Goal: Transaction & Acquisition: Purchase product/service

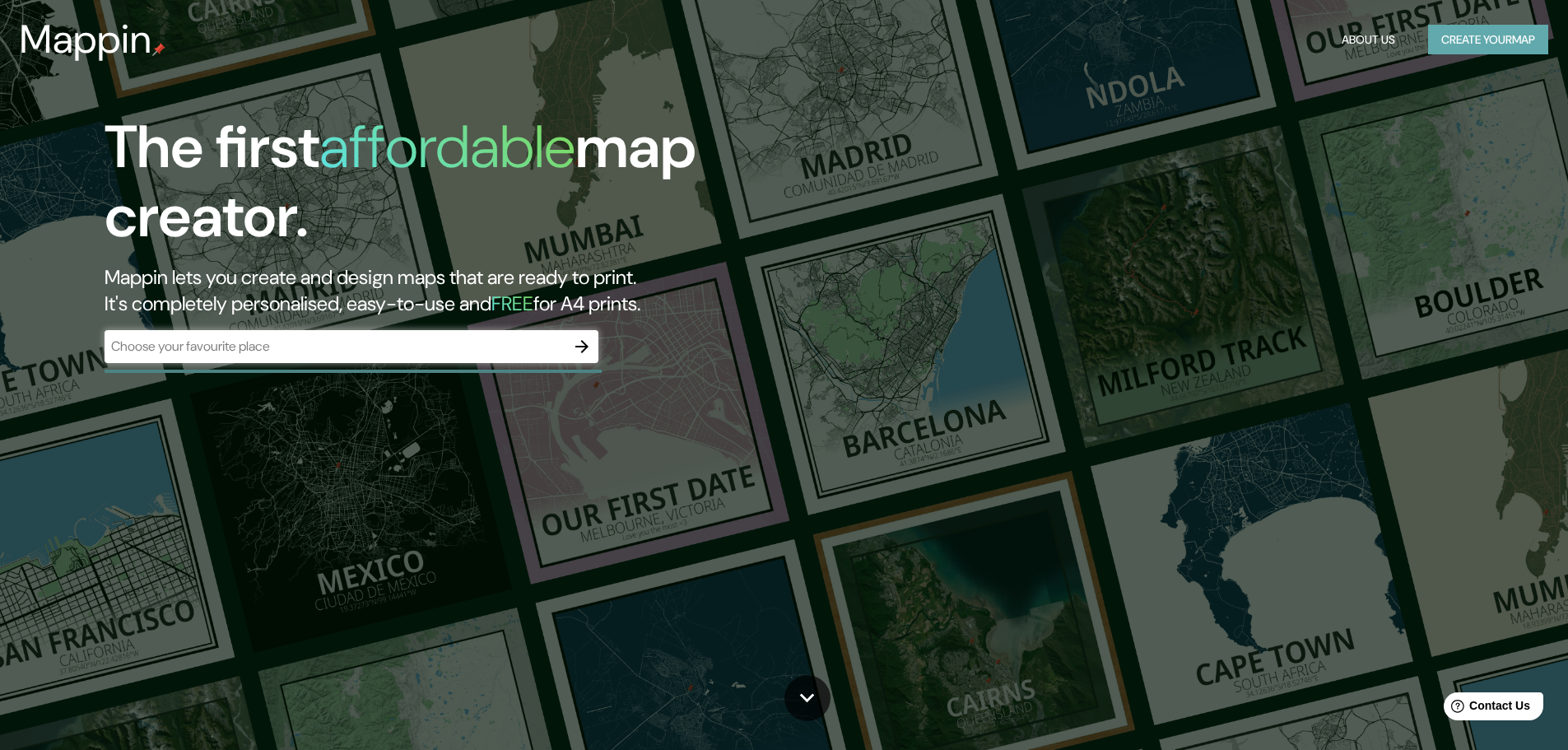
click at [1456, 33] on button "Create your map" at bounding box center [1488, 40] width 120 height 30
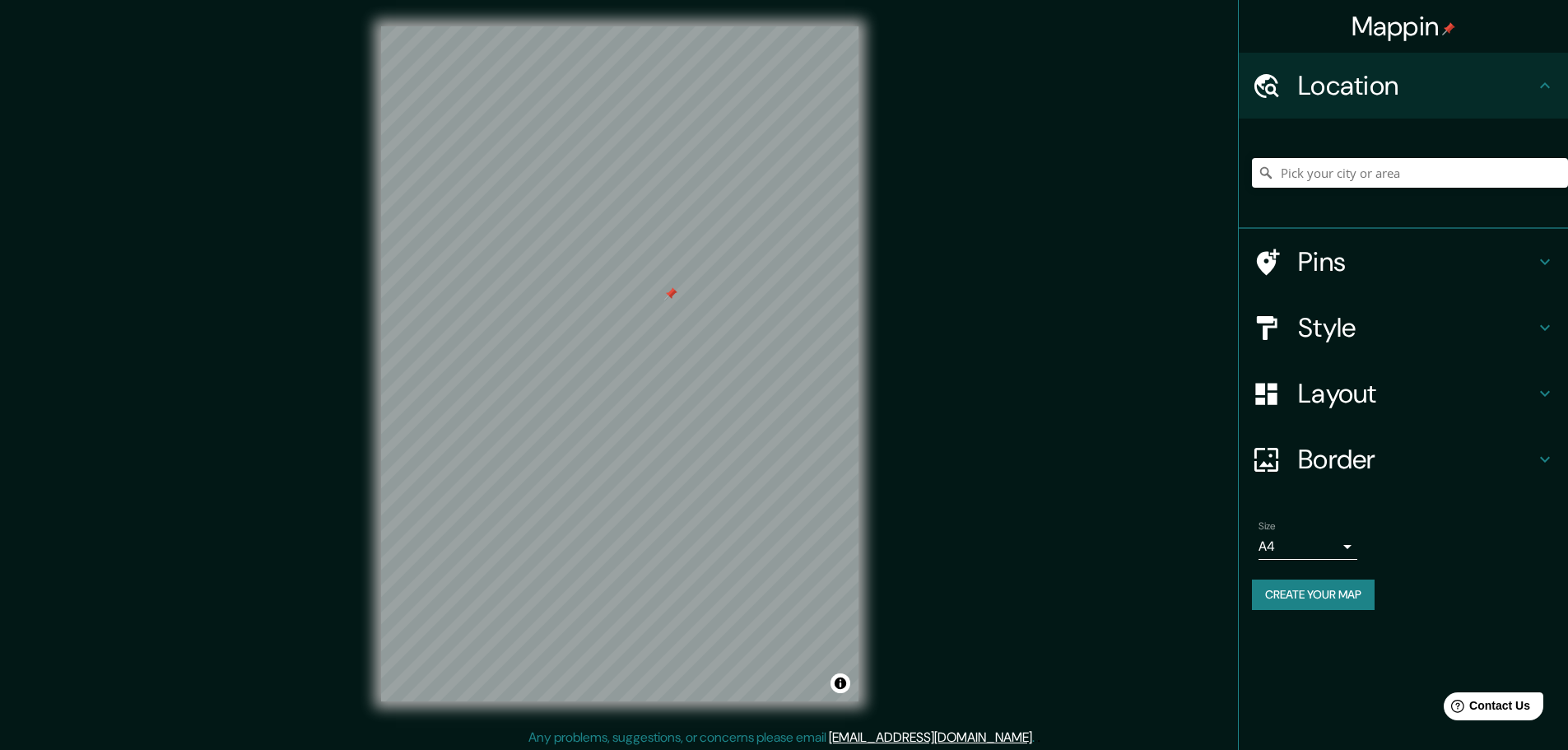
click at [1355, 270] on h4 "Pins" at bounding box center [1416, 262] width 237 height 33
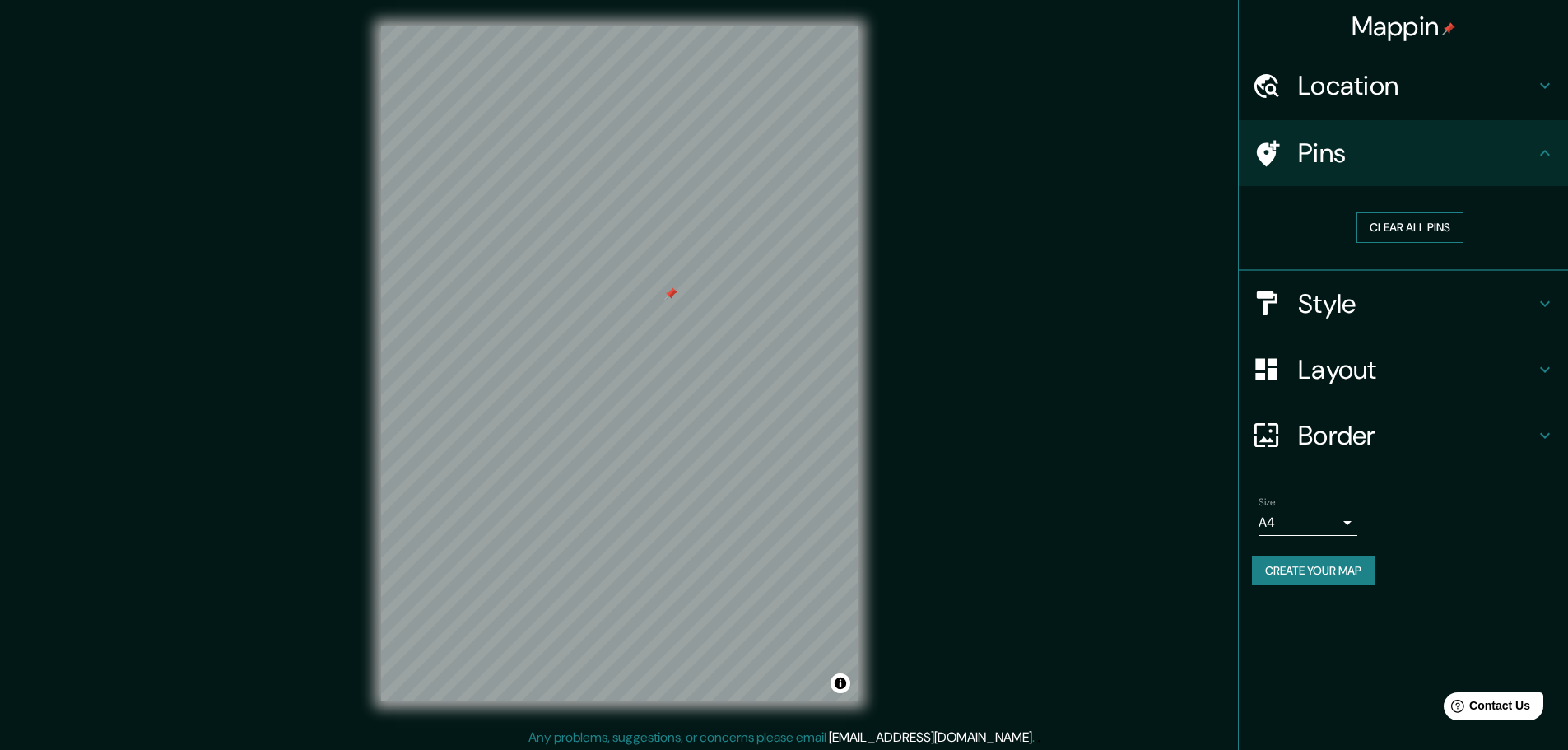
click at [1413, 222] on button "Clear all pins" at bounding box center [1409, 228] width 107 height 30
click at [1302, 82] on h4 "Location" at bounding box center [1416, 85] width 237 height 33
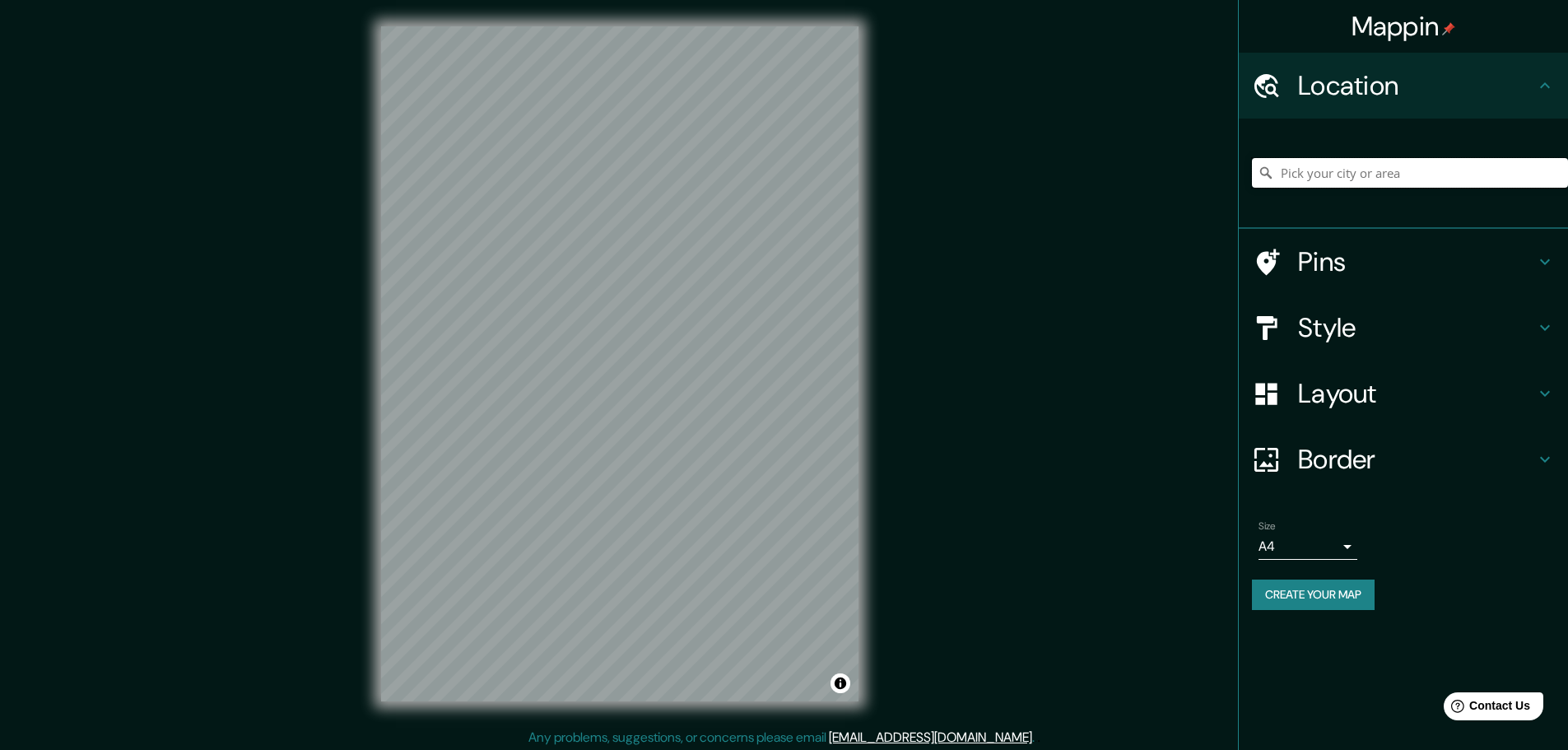
click at [1354, 167] on input "Pick your city or area" at bounding box center [1409, 172] width 316 height 30
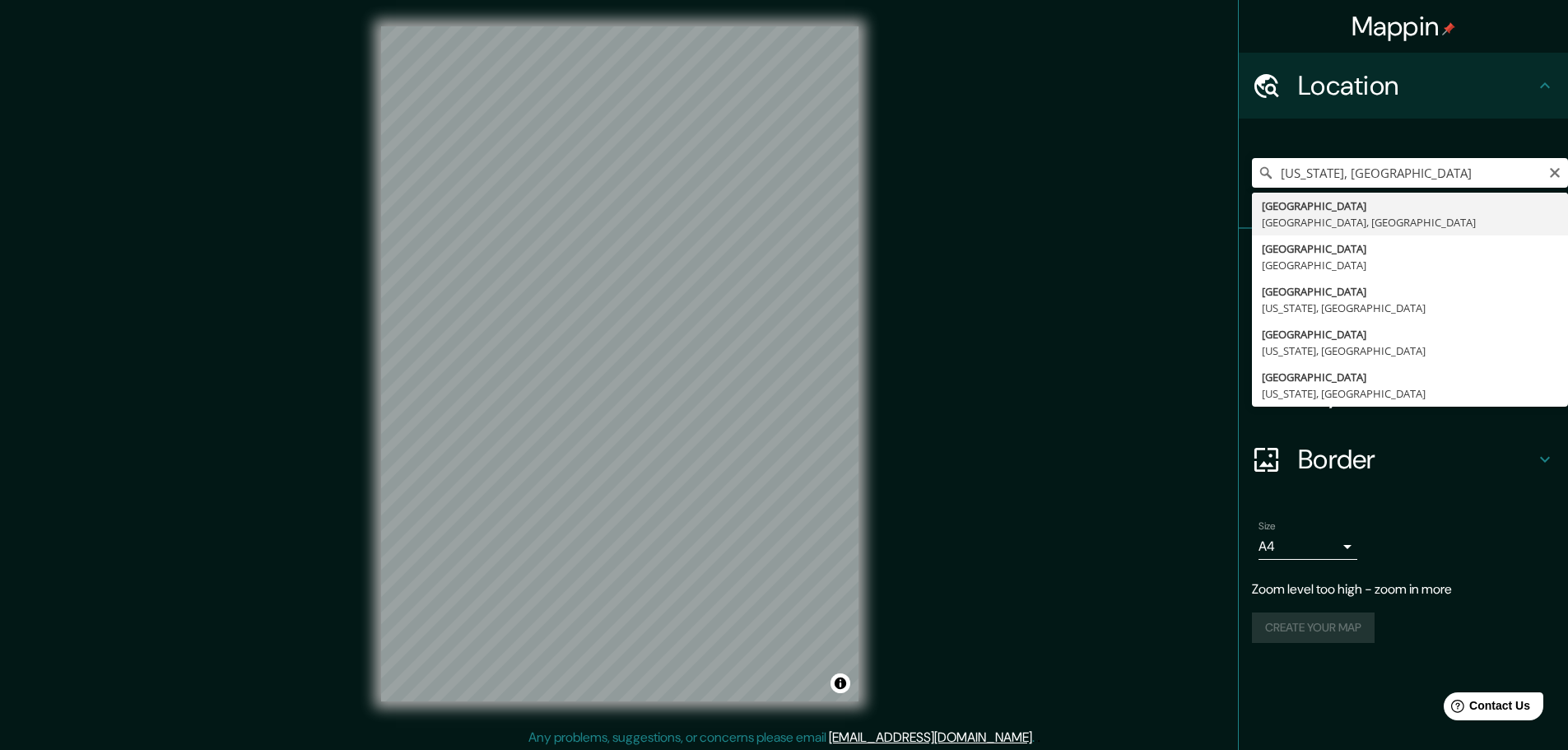
type input "[GEOGRAPHIC_DATA], [GEOGRAPHIC_DATA], [GEOGRAPHIC_DATA]"
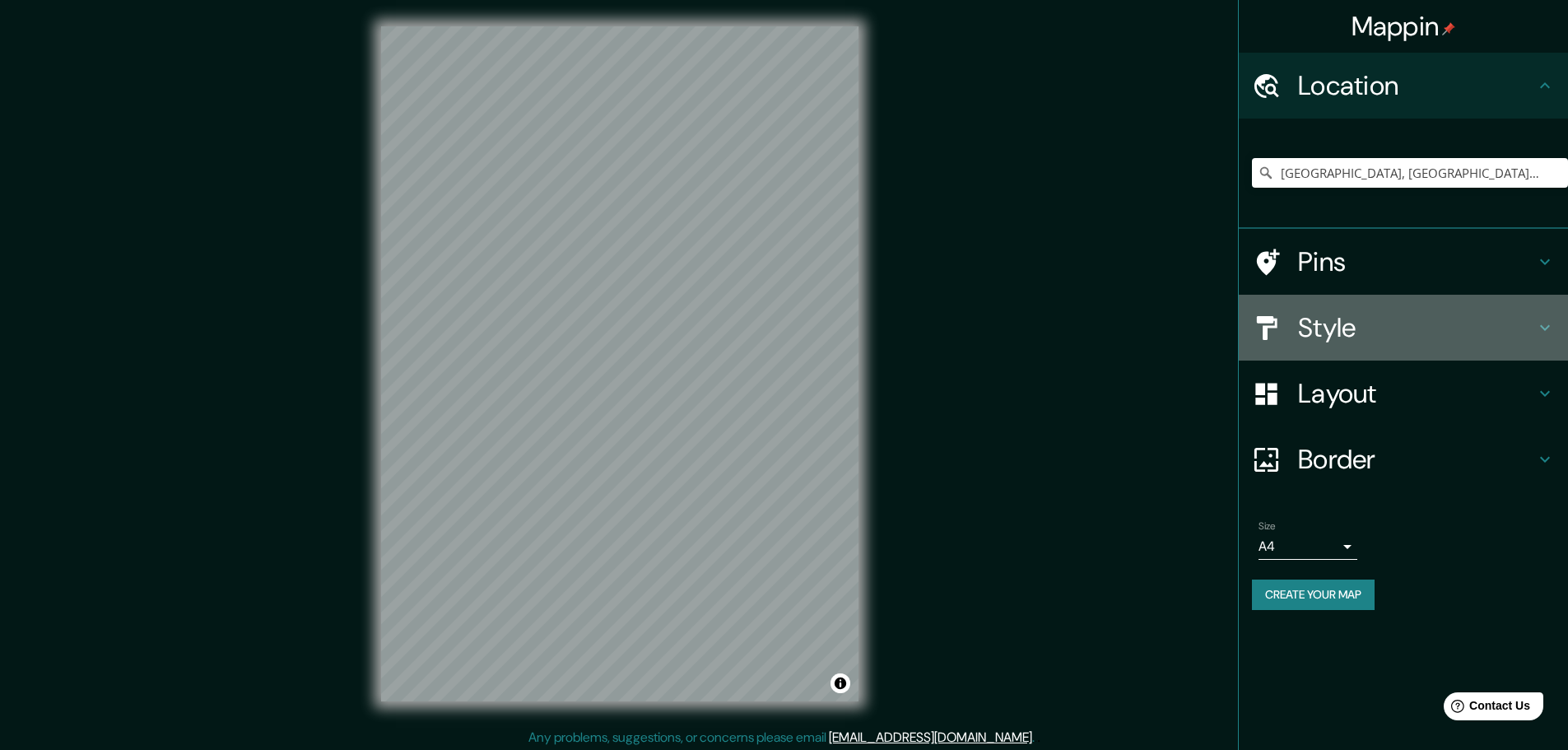
click at [1340, 332] on h4 "Style" at bounding box center [1416, 327] width 237 height 33
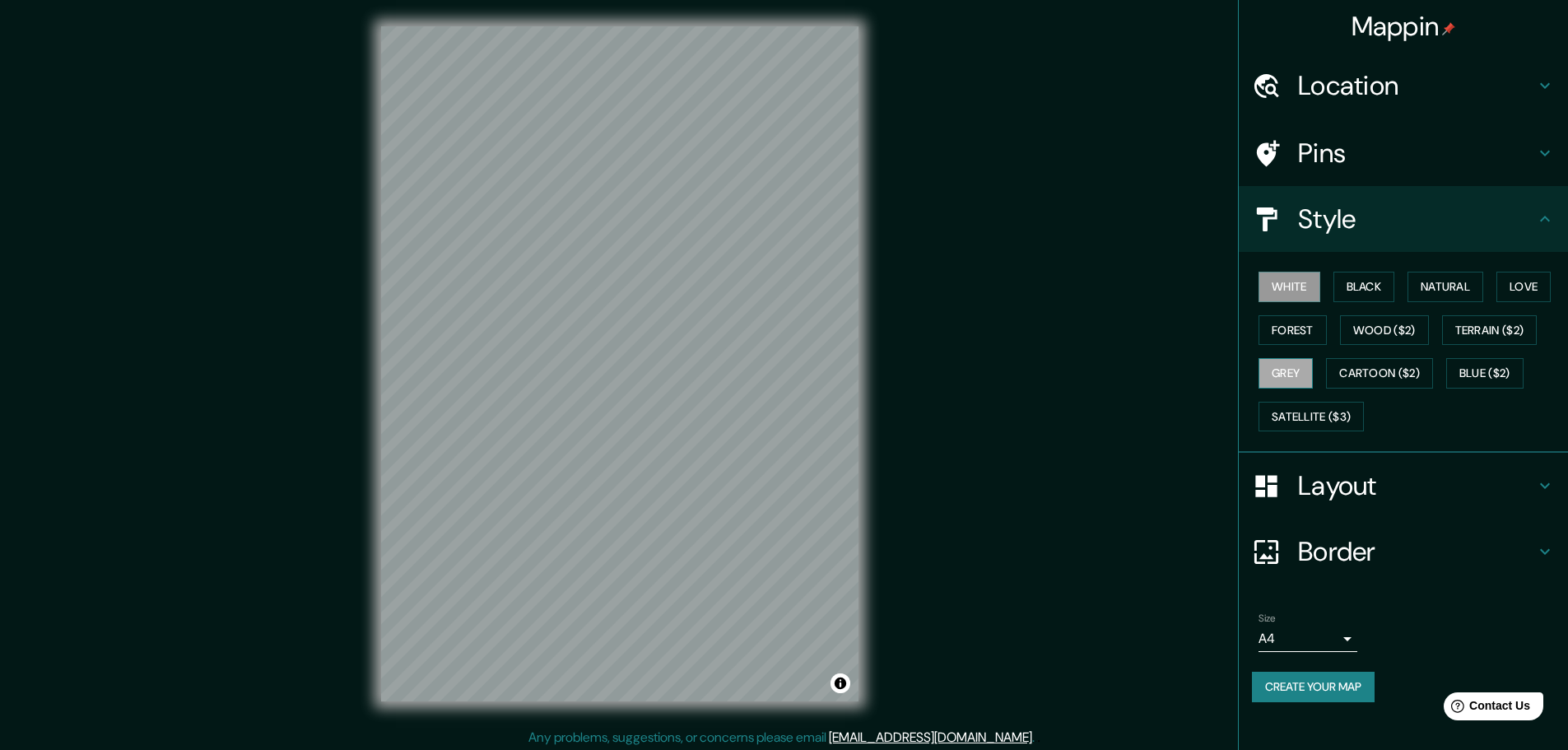
click at [1298, 371] on button "Grey" at bounding box center [1285, 373] width 54 height 30
click at [1307, 302] on div "White Black Natural Love Forest Wood ($2) Terrain ($2) Grey Cartoon ($2) Blue (…" at bounding box center [1409, 351] width 316 height 173
click at [1306, 294] on button "White" at bounding box center [1289, 287] width 62 height 30
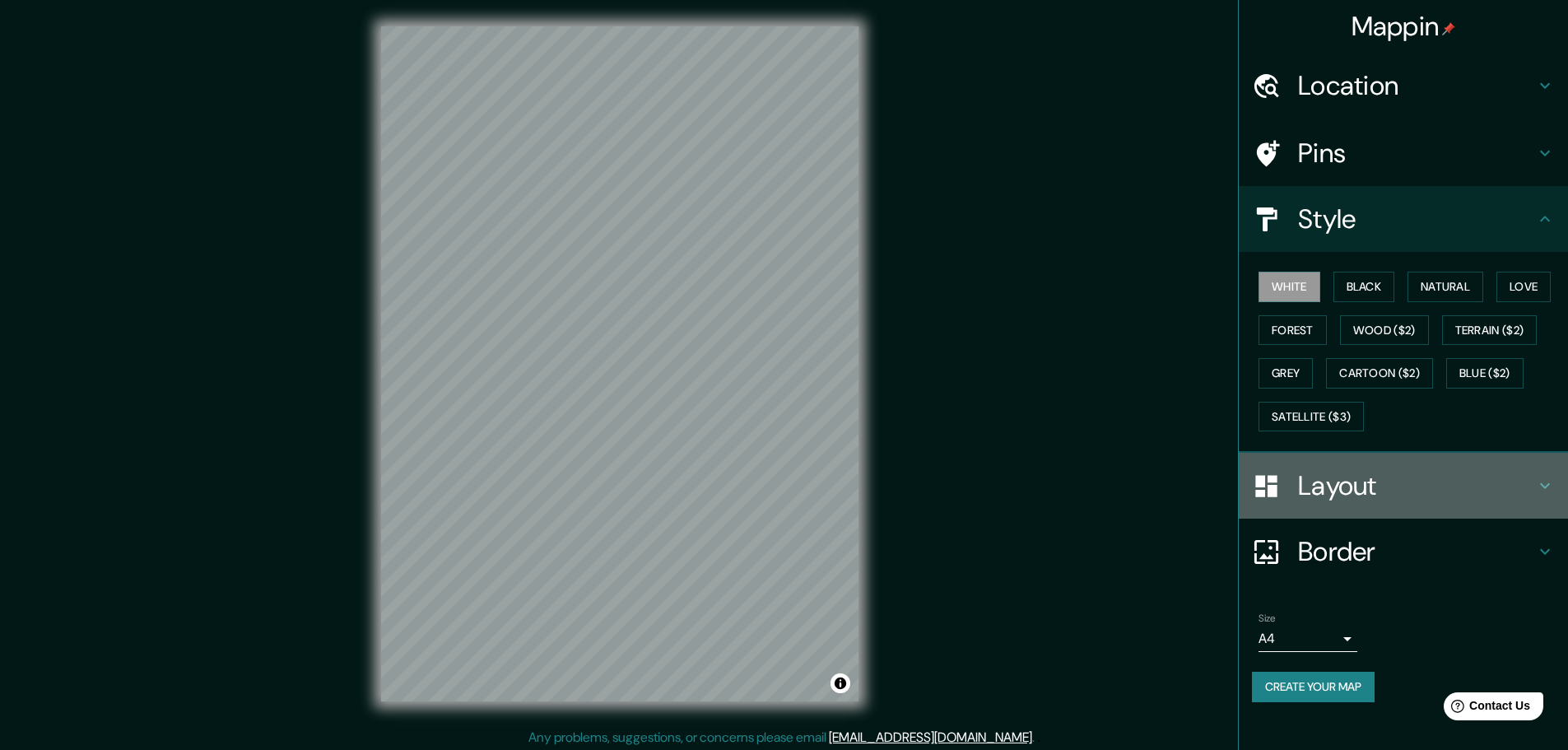
click at [1383, 488] on h4 "Layout" at bounding box center [1416, 485] width 237 height 33
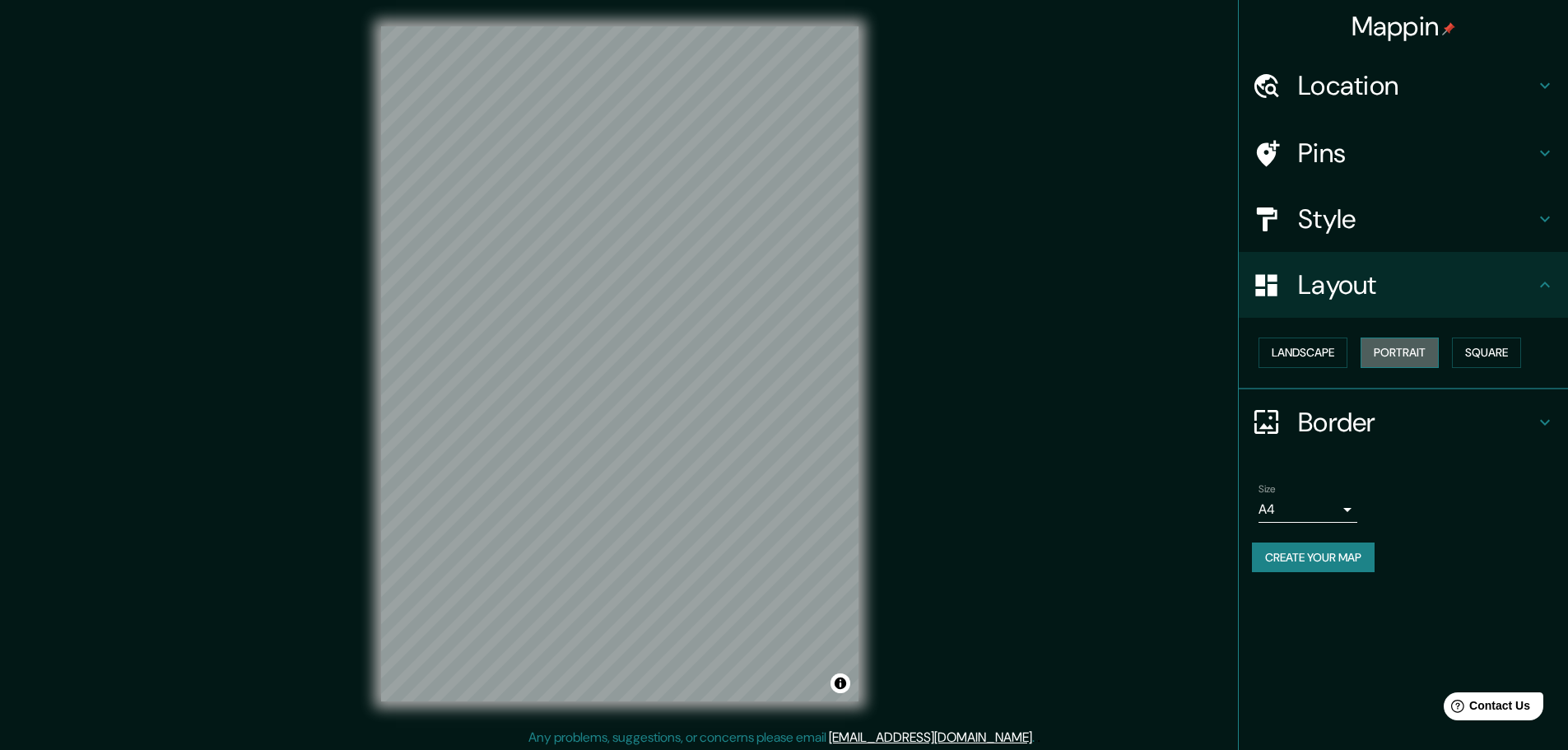
click at [1398, 364] on button "Portrait" at bounding box center [1399, 353] width 78 height 30
click at [1485, 358] on button "Square" at bounding box center [1486, 353] width 69 height 30
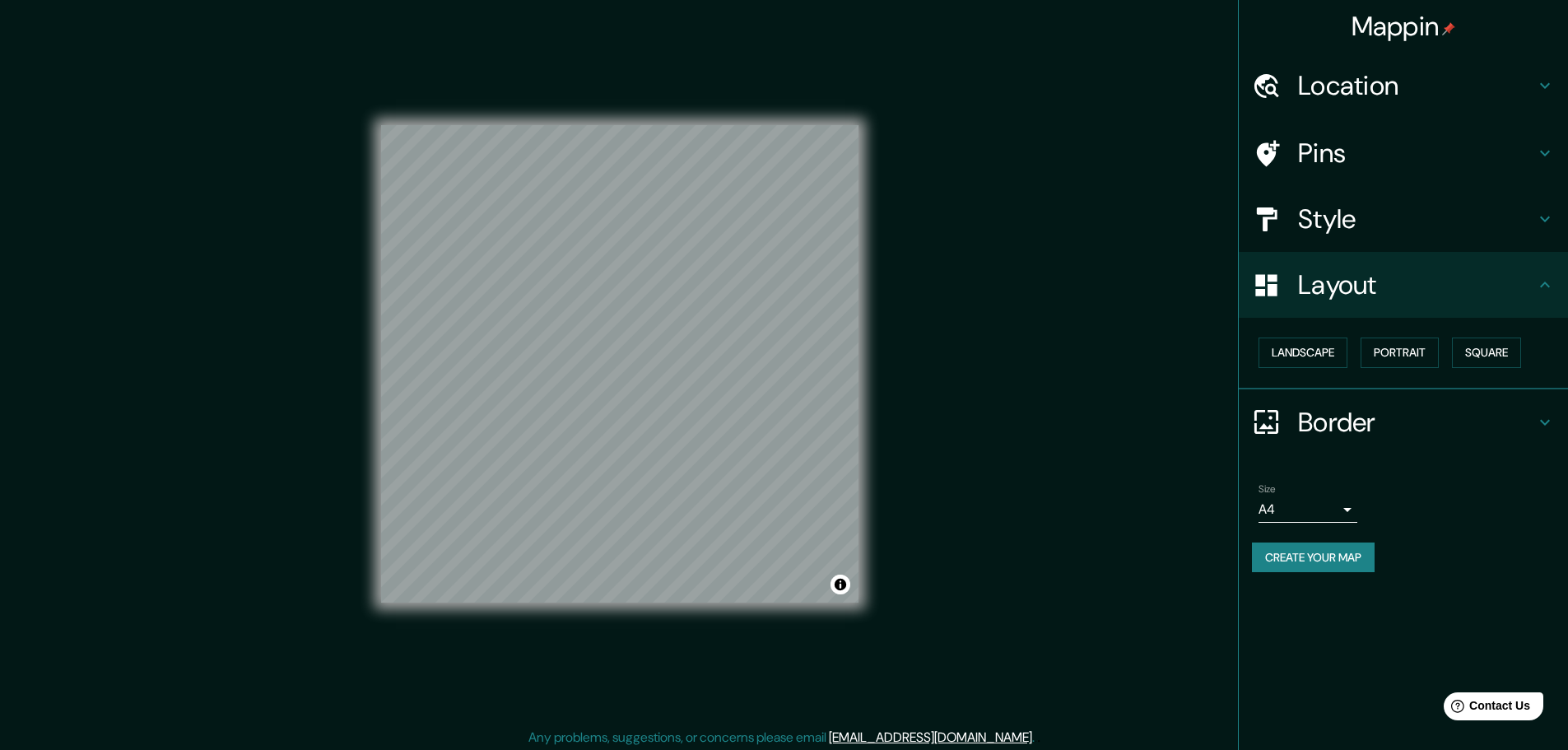
click at [1001, 326] on div "Mappin Location Milan, Milan, Italy Pins Style Layout Landscape Portrait Square…" at bounding box center [784, 377] width 1568 height 754
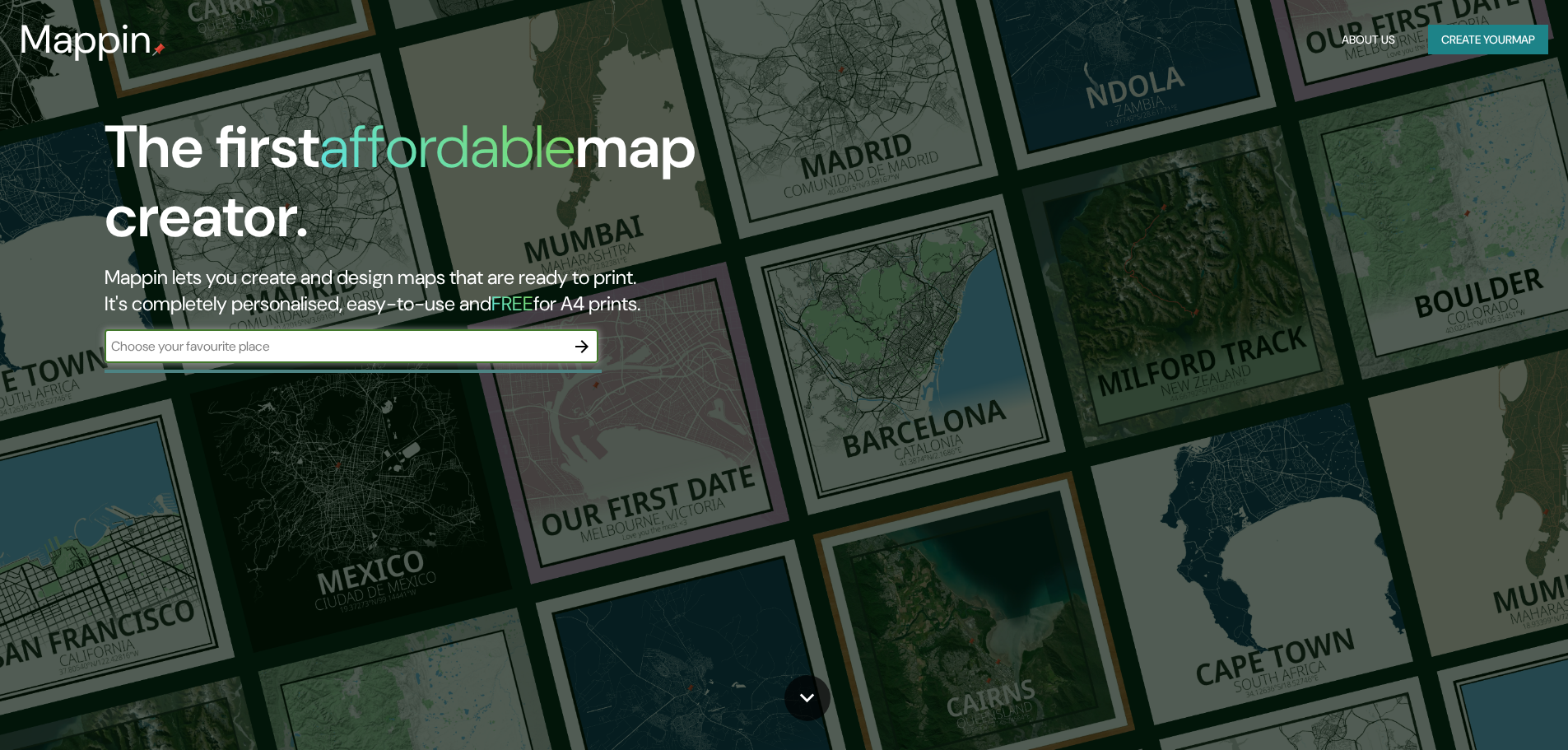
click at [1461, 21] on div "Mappin About Us Create your map" at bounding box center [784, 40] width 1568 height 52
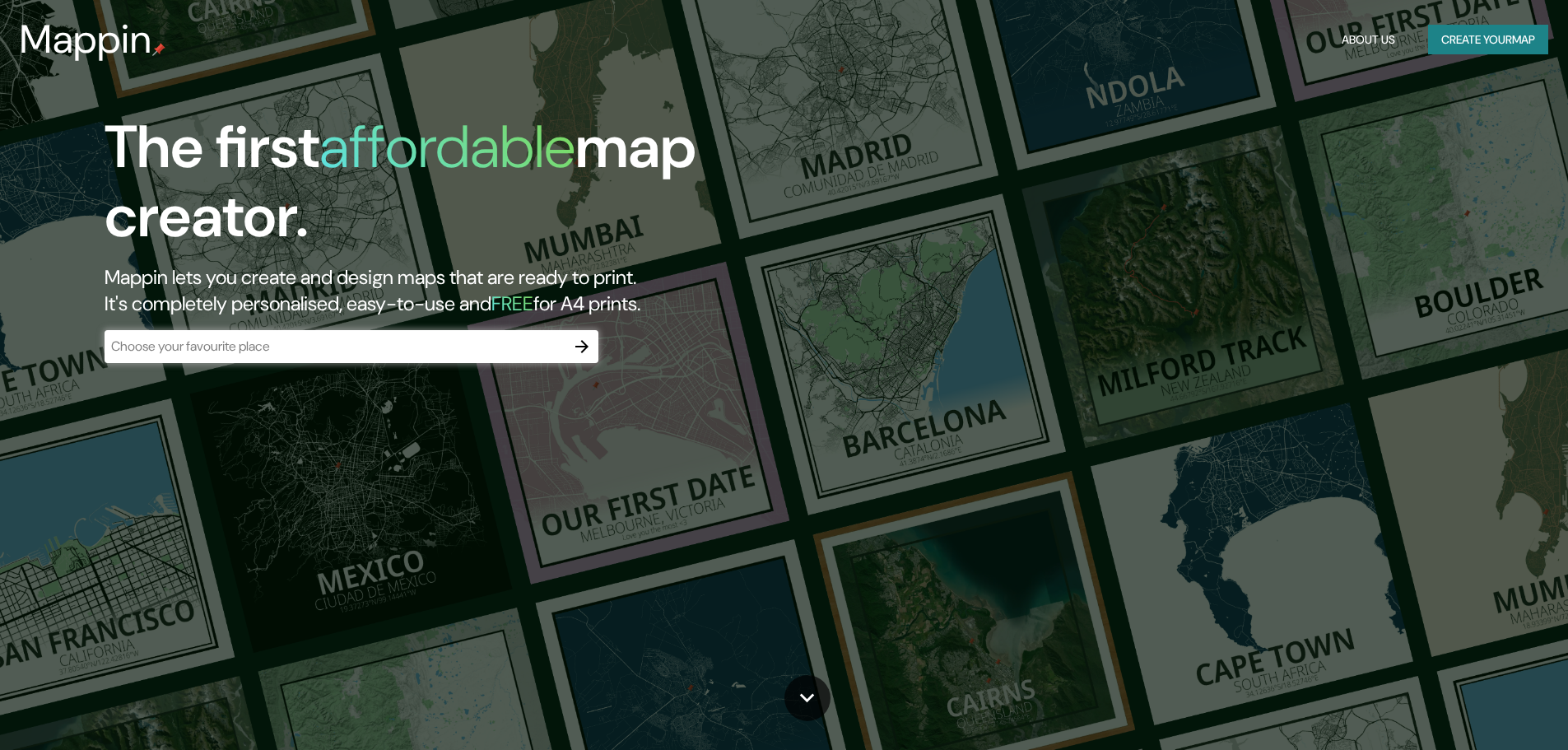
click at [1458, 34] on button "Create your map" at bounding box center [1488, 40] width 120 height 30
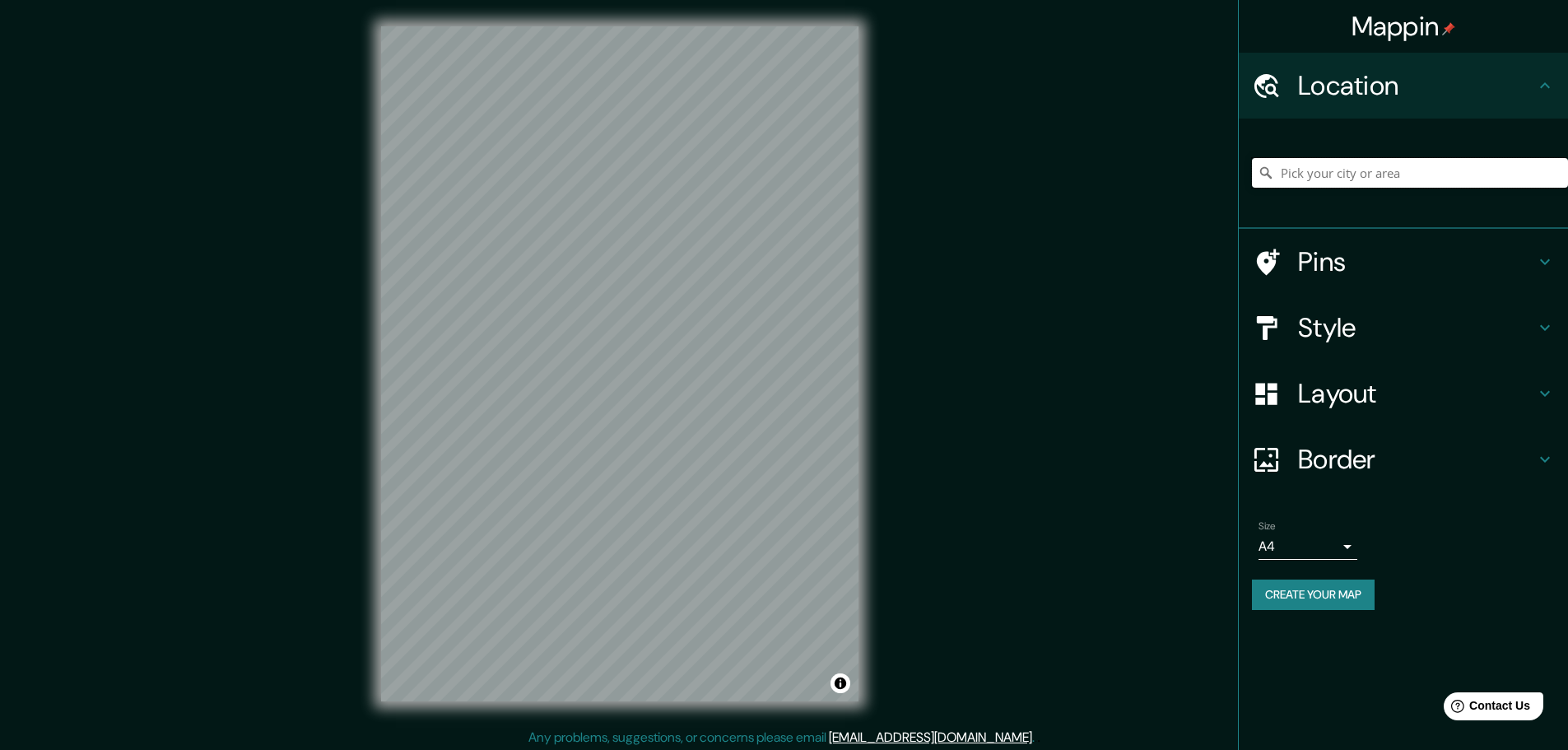
click at [1377, 166] on input "Pick your city or area" at bounding box center [1409, 172] width 316 height 30
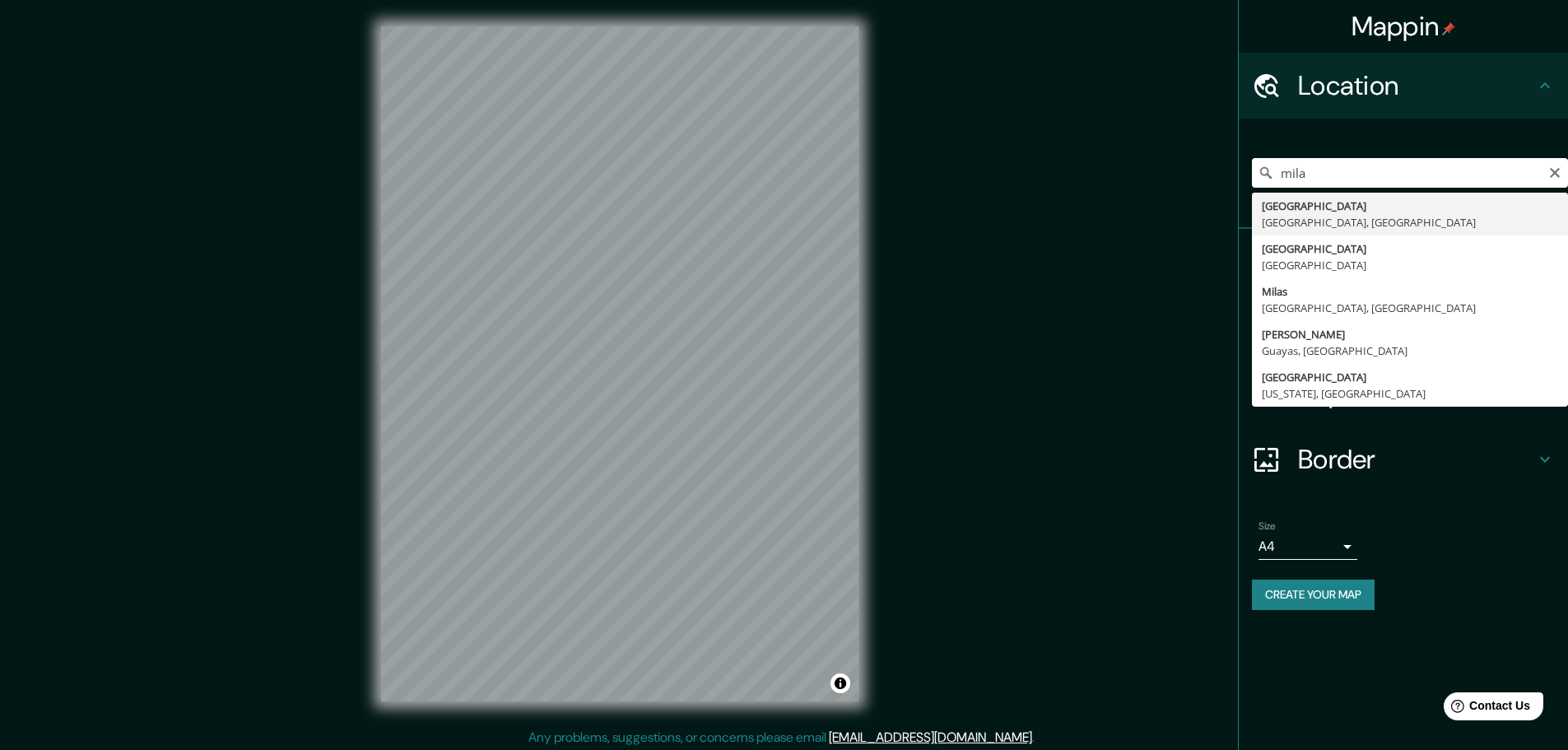
type input "[GEOGRAPHIC_DATA], [GEOGRAPHIC_DATA], [GEOGRAPHIC_DATA]"
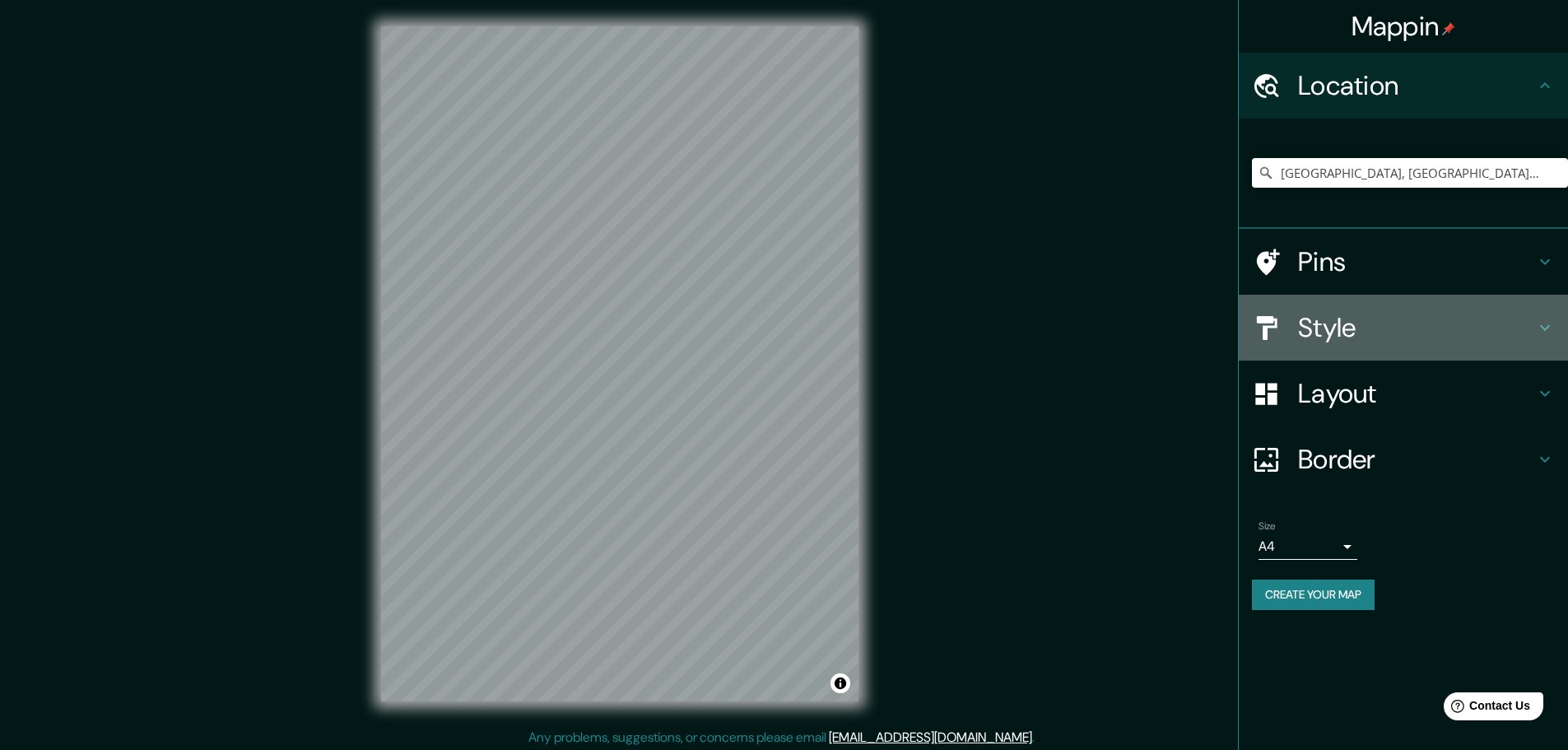
click at [1398, 322] on h4 "Style" at bounding box center [1416, 327] width 237 height 33
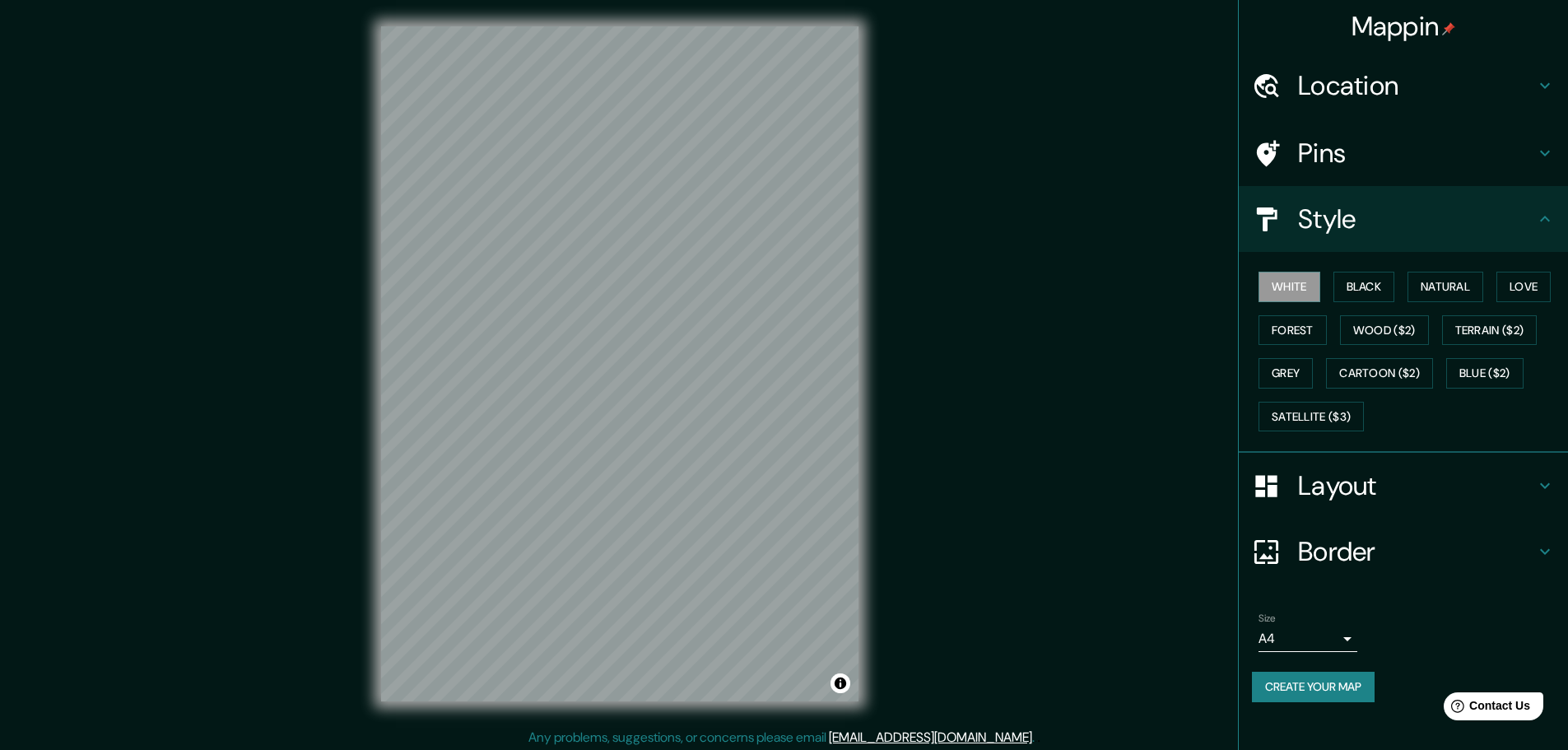
click at [1375, 480] on h4 "Layout" at bounding box center [1416, 485] width 237 height 33
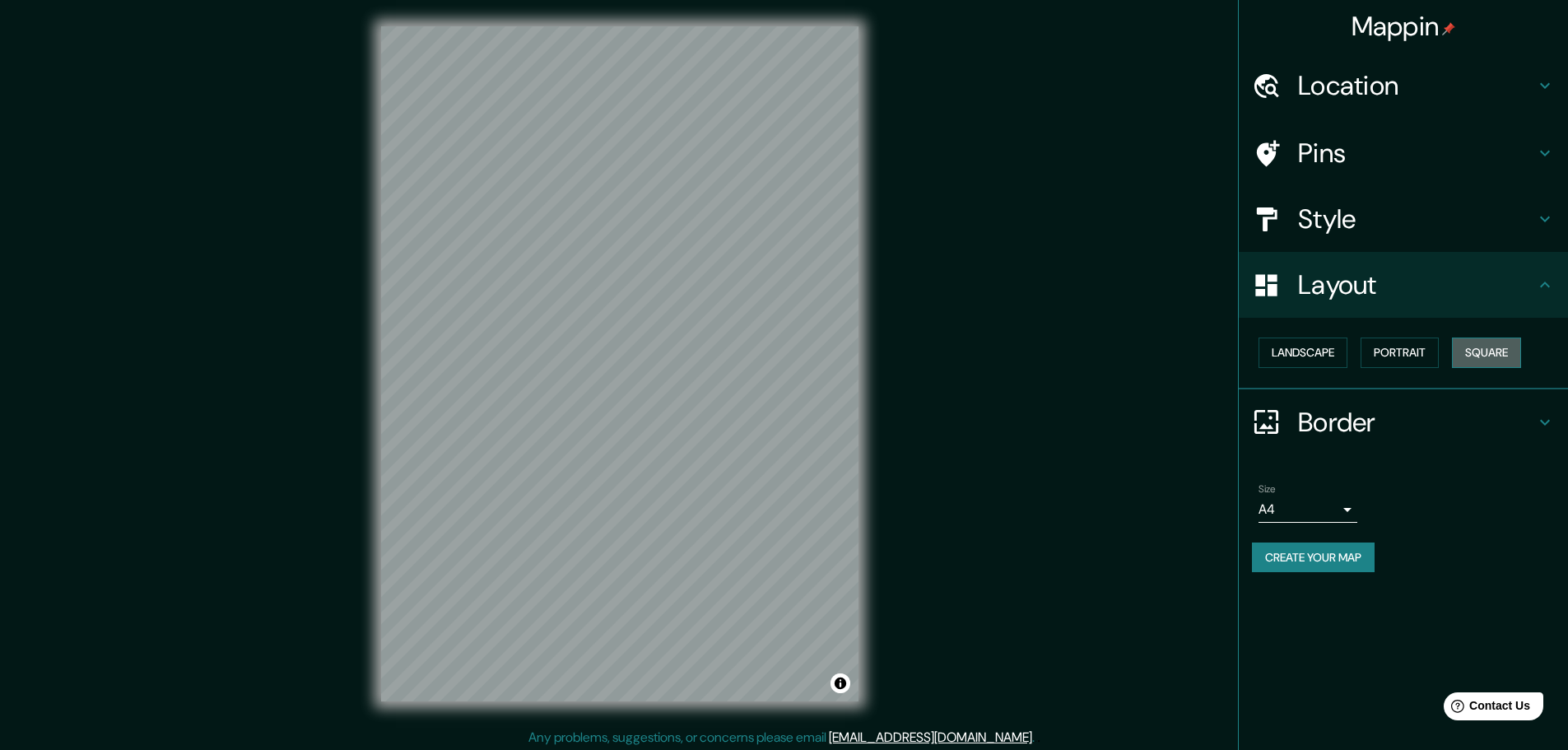
click at [1506, 350] on button "Square" at bounding box center [1486, 353] width 69 height 30
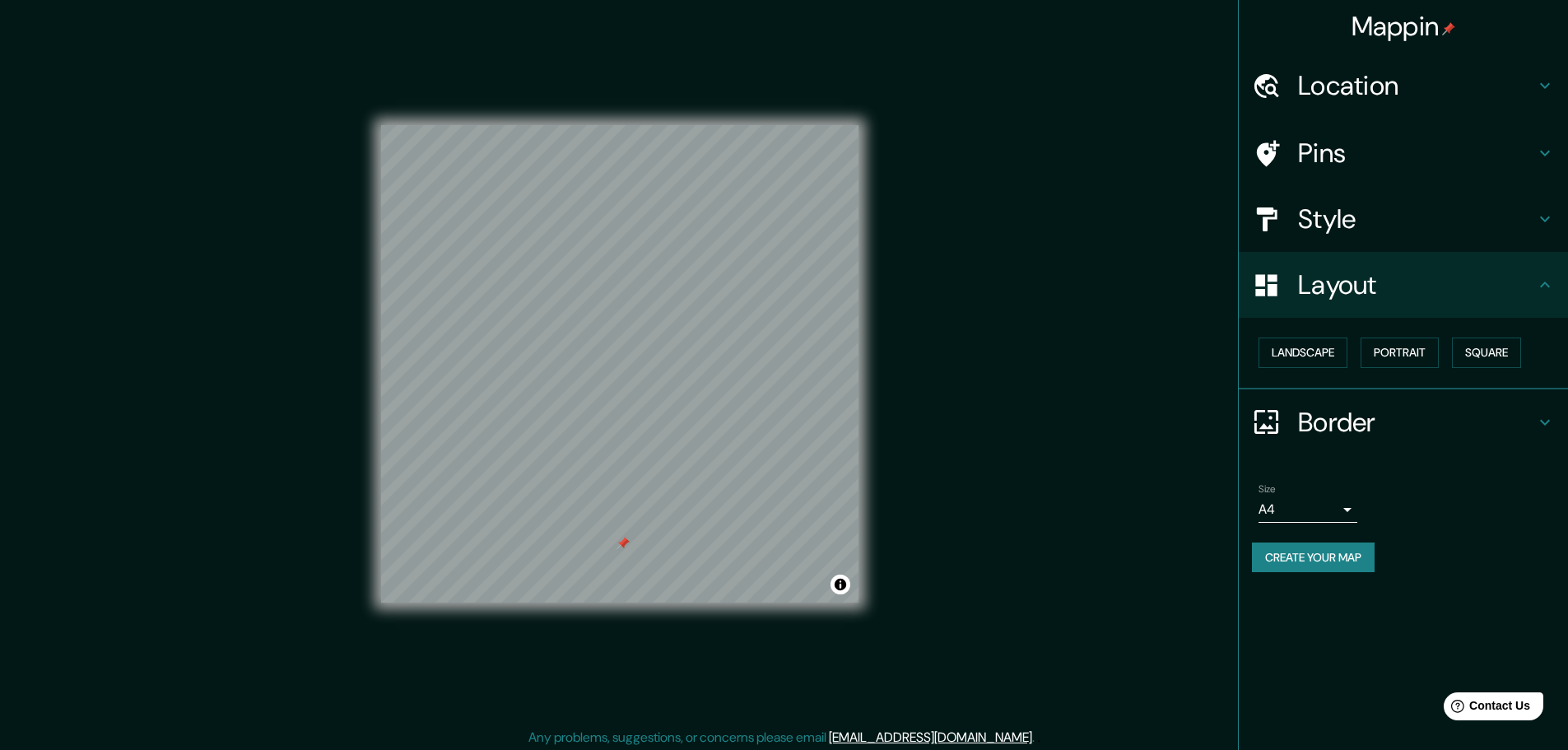
click at [1333, 150] on h4 "Pins" at bounding box center [1416, 153] width 237 height 33
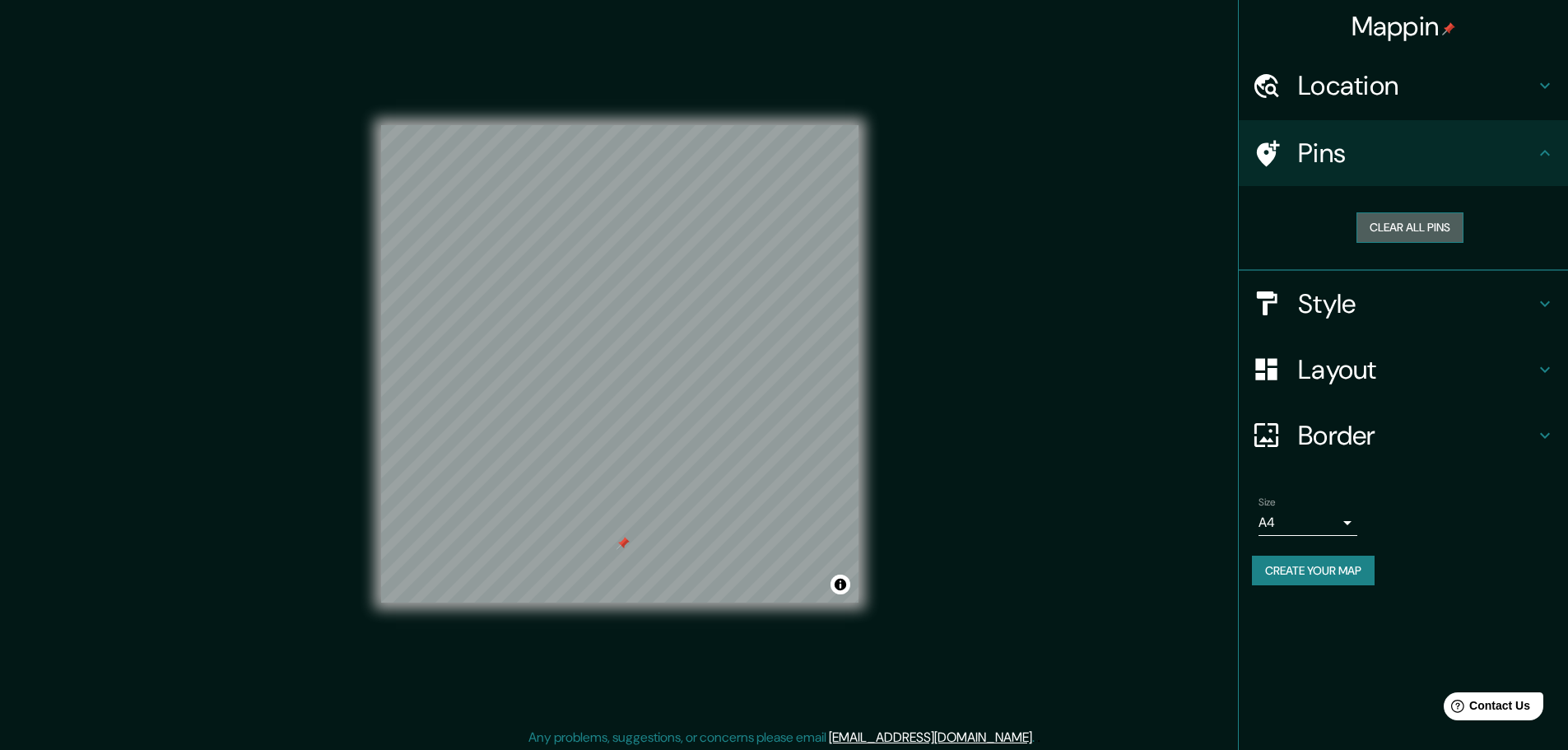
click at [1384, 220] on button "Clear all pins" at bounding box center [1409, 228] width 107 height 30
